Goal: Transaction & Acquisition: Download file/media

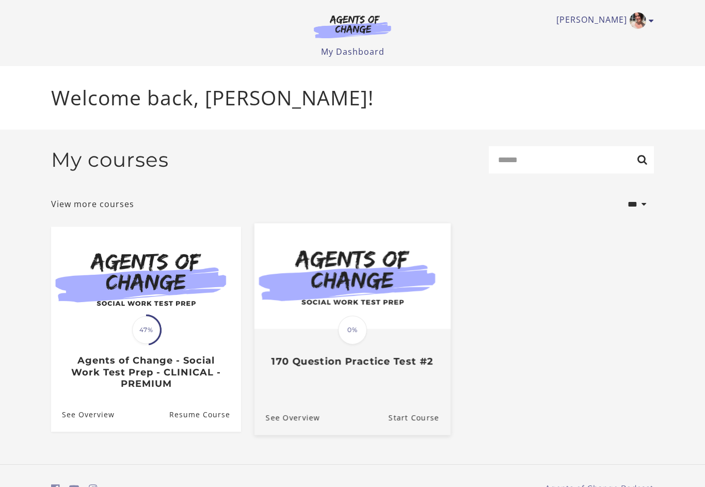
click at [376, 396] on div "Translation missing: en.liquid.partials.dashboard_course_card.progress_descript…" at bounding box center [352, 329] width 196 height 212
click at [300, 419] on link "See Overview" at bounding box center [287, 416] width 66 height 35
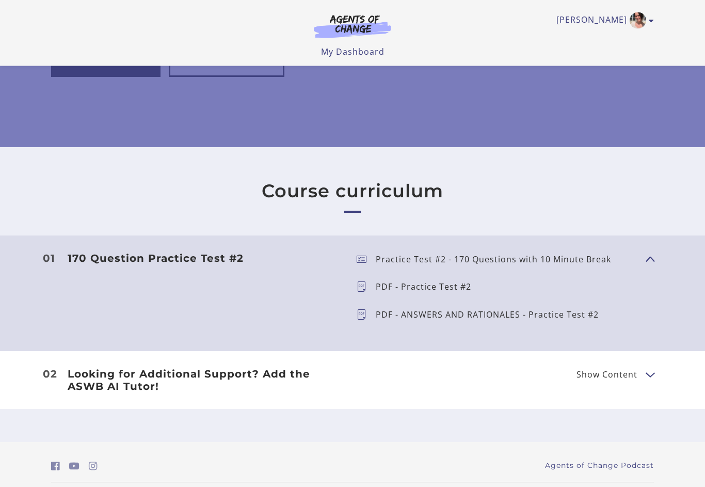
scroll to position [178, 0]
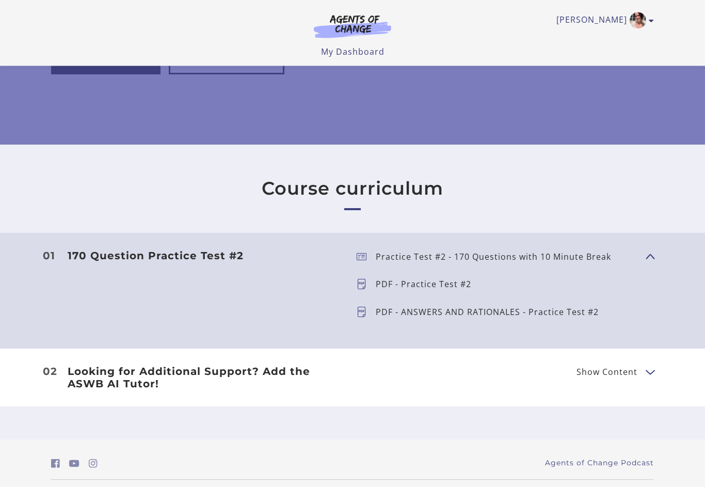
click at [409, 312] on p "PDF - ANSWERS AND RATIONALES - Practice Test #2" at bounding box center [491, 312] width 231 height 8
click at [417, 316] on p "PDF - ANSWERS AND RATIONALES - Practice Test #2" at bounding box center [491, 312] width 231 height 8
click at [577, 316] on p "PDF - ANSWERS AND RATIONALES - Practice Test #2" at bounding box center [491, 312] width 231 height 8
click at [355, 319] on li "PDF - ANSWERS AND RATIONALES - Practice Test #2" at bounding box center [492, 312] width 289 height 14
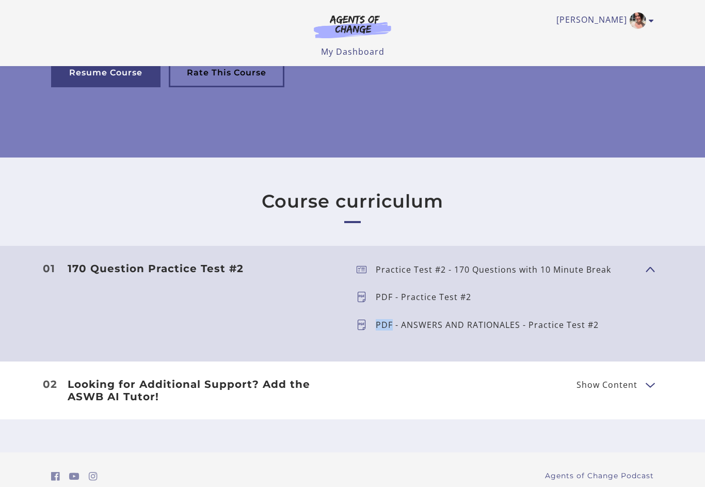
click at [390, 274] on p "Practice Test #2 - 170 Questions with 10 Minute Break" at bounding box center [498, 269] width 244 height 8
click at [382, 298] on p "PDF - Practice Test #2" at bounding box center [428, 297] width 104 height 8
click at [389, 332] on div "PDF - ANSWERS AND RATIONALES - Practice Test #2" at bounding box center [491, 324] width 231 height 14
click at [354, 296] on li "PDF - Practice Test #2" at bounding box center [492, 297] width 289 height 14
click at [372, 337] on ul "Practice Test #2 - 170 Questions with 10 Minute Break PDF - Practice Test #2 PD…" at bounding box center [492, 303] width 289 height 83
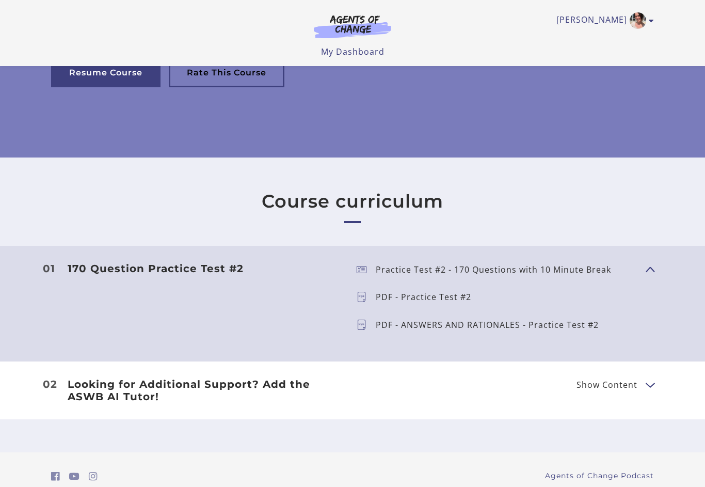
click at [646, 277] on span "Show Content" at bounding box center [646, 268] width 0 height 91
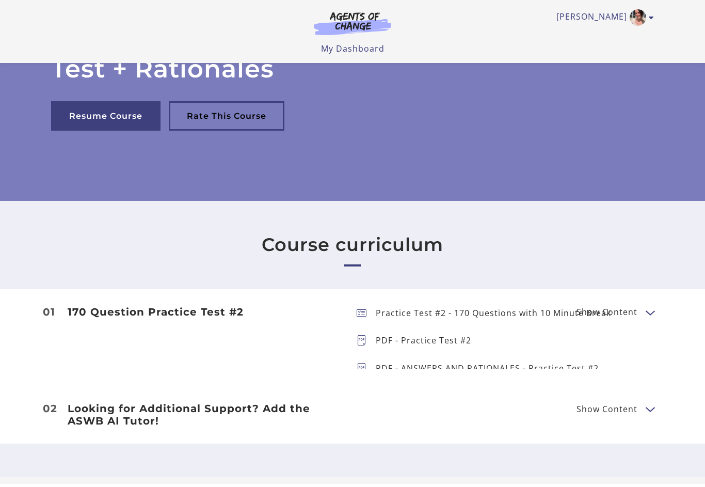
scroll to position [118, 0]
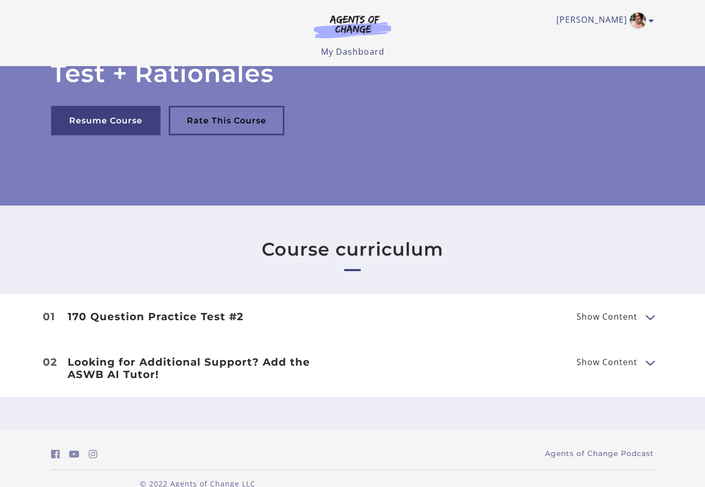
click at [646, 311] on button "Show Content" at bounding box center [650, 316] width 8 height 13
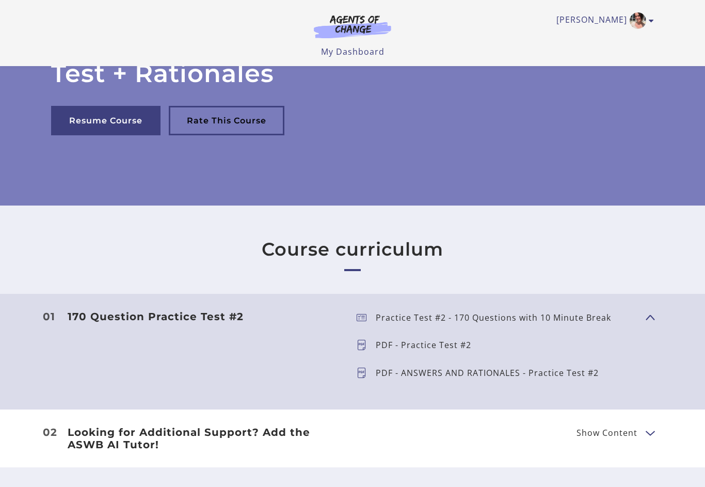
click at [365, 372] on icon at bounding box center [366, 372] width 19 height 10
click at [407, 373] on p "PDF - ANSWERS AND RATIONALES - Practice Test #2" at bounding box center [491, 373] width 231 height 8
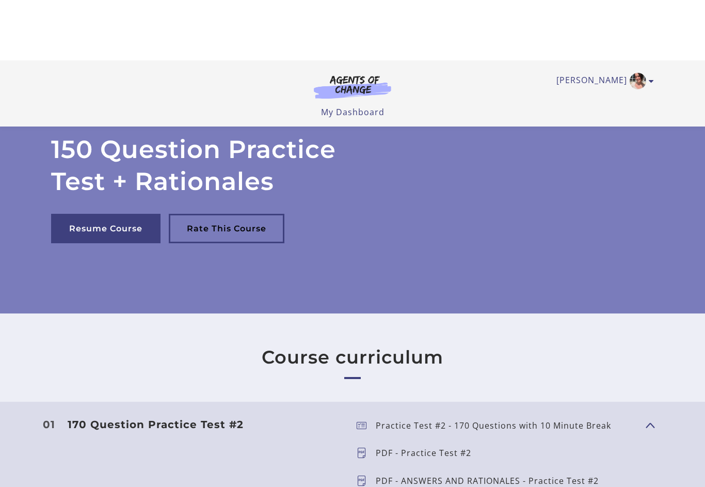
scroll to position [0, 0]
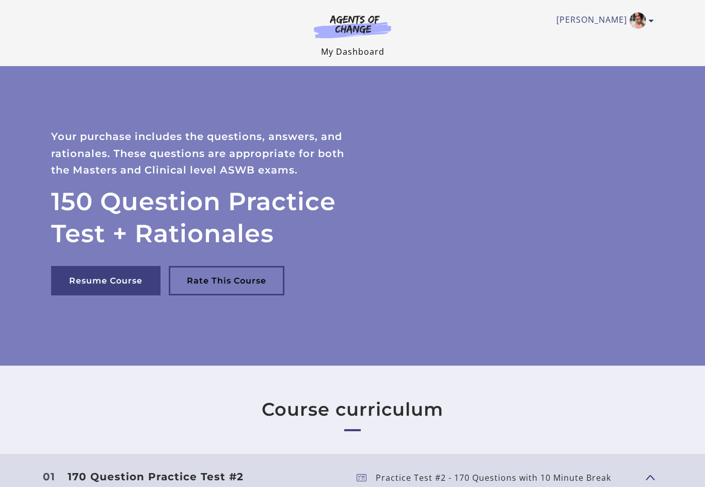
click at [335, 54] on link "My Dashboard" at bounding box center [352, 51] width 63 height 11
